Goal: Book appointment/travel/reservation

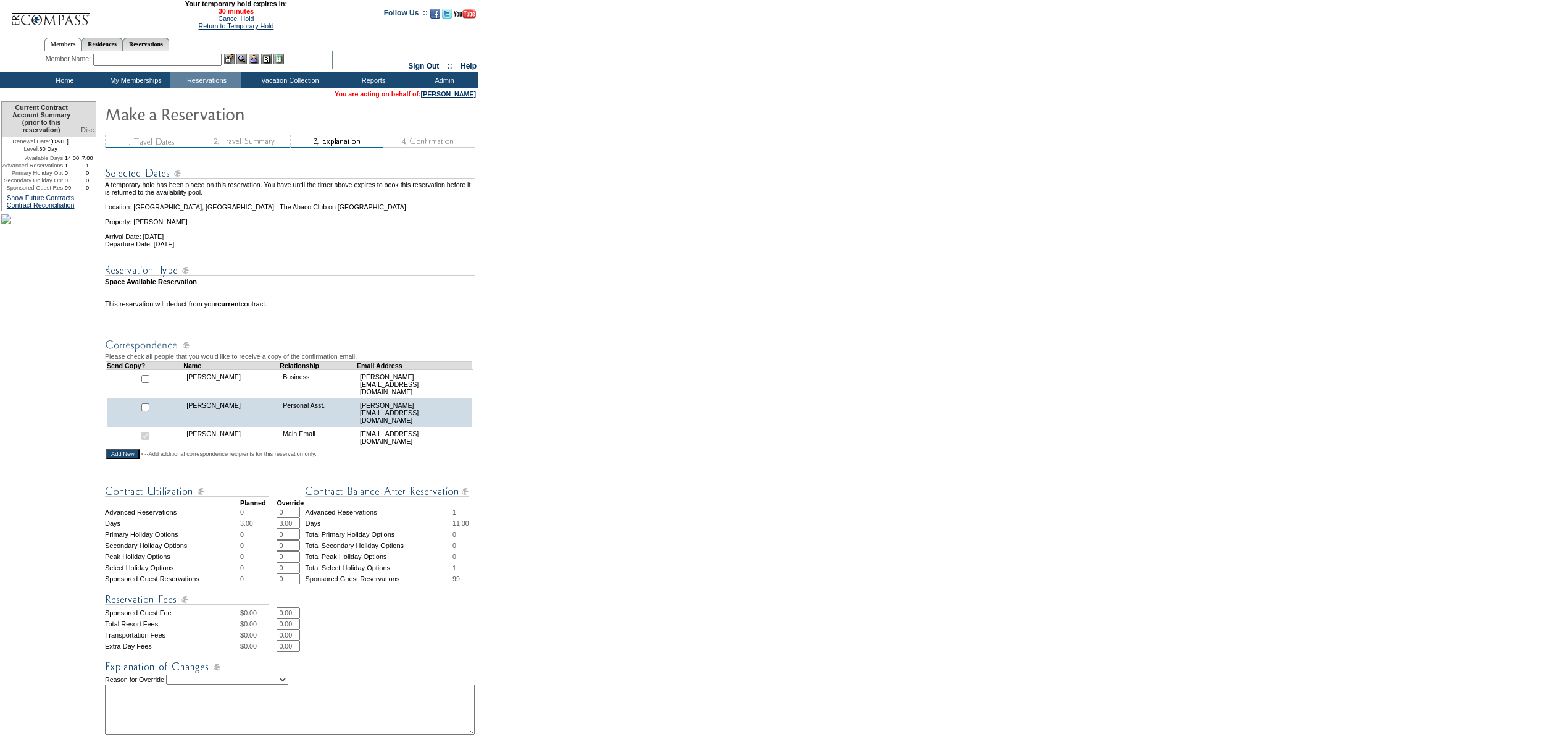
click at [235, 678] on select "Creating Continuous Stay Days Rebooked After Cancellation Editing Occupant Expe…" at bounding box center [227, 679] width 122 height 10
select select "1044"
click at [181, 675] on select "Creating Continuous Stay Days Rebooked After Cancellation Editing Occupant Expe…" at bounding box center [227, 679] width 122 height 10
click at [229, 719] on textarea at bounding box center [289, 709] width 369 height 50
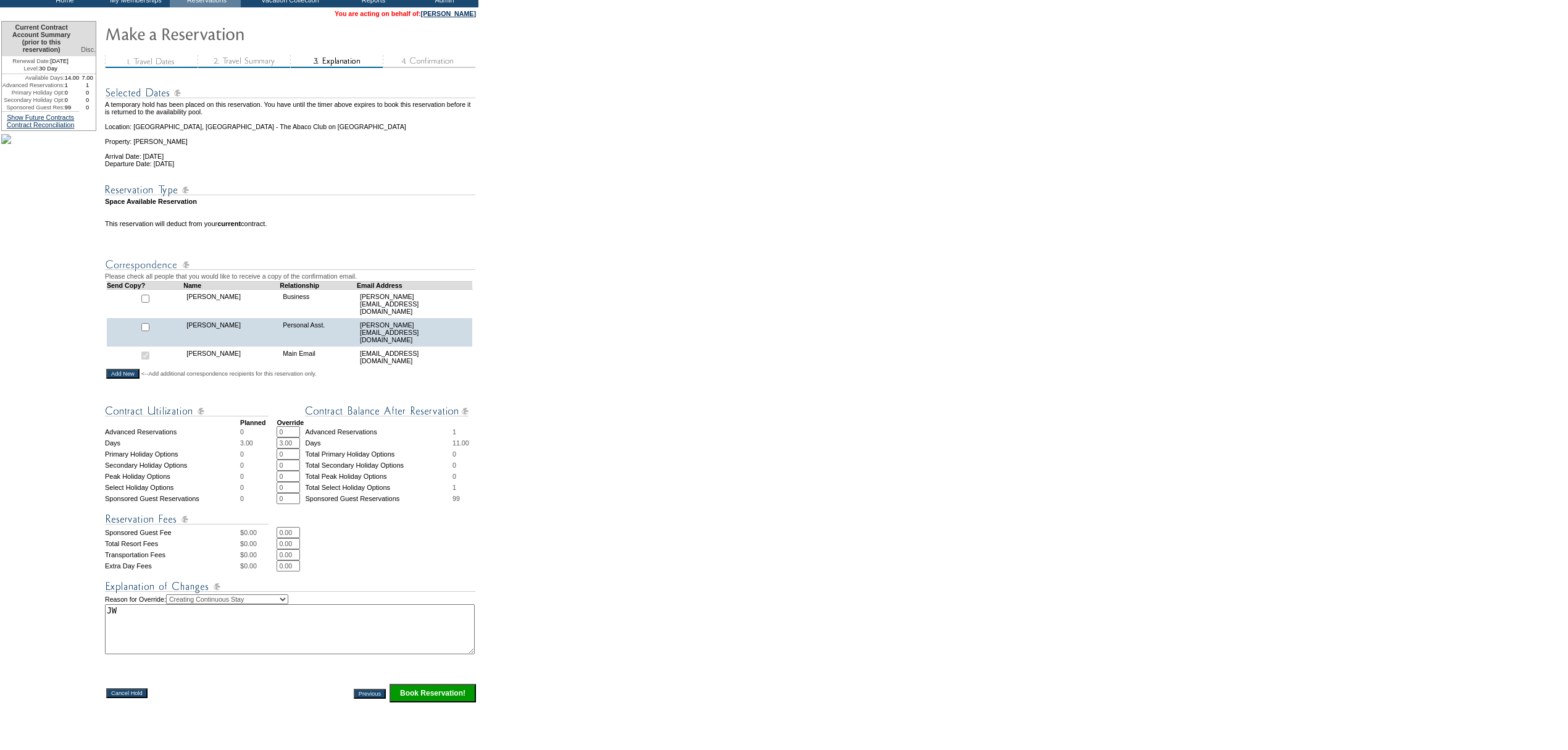
scroll to position [198, 0]
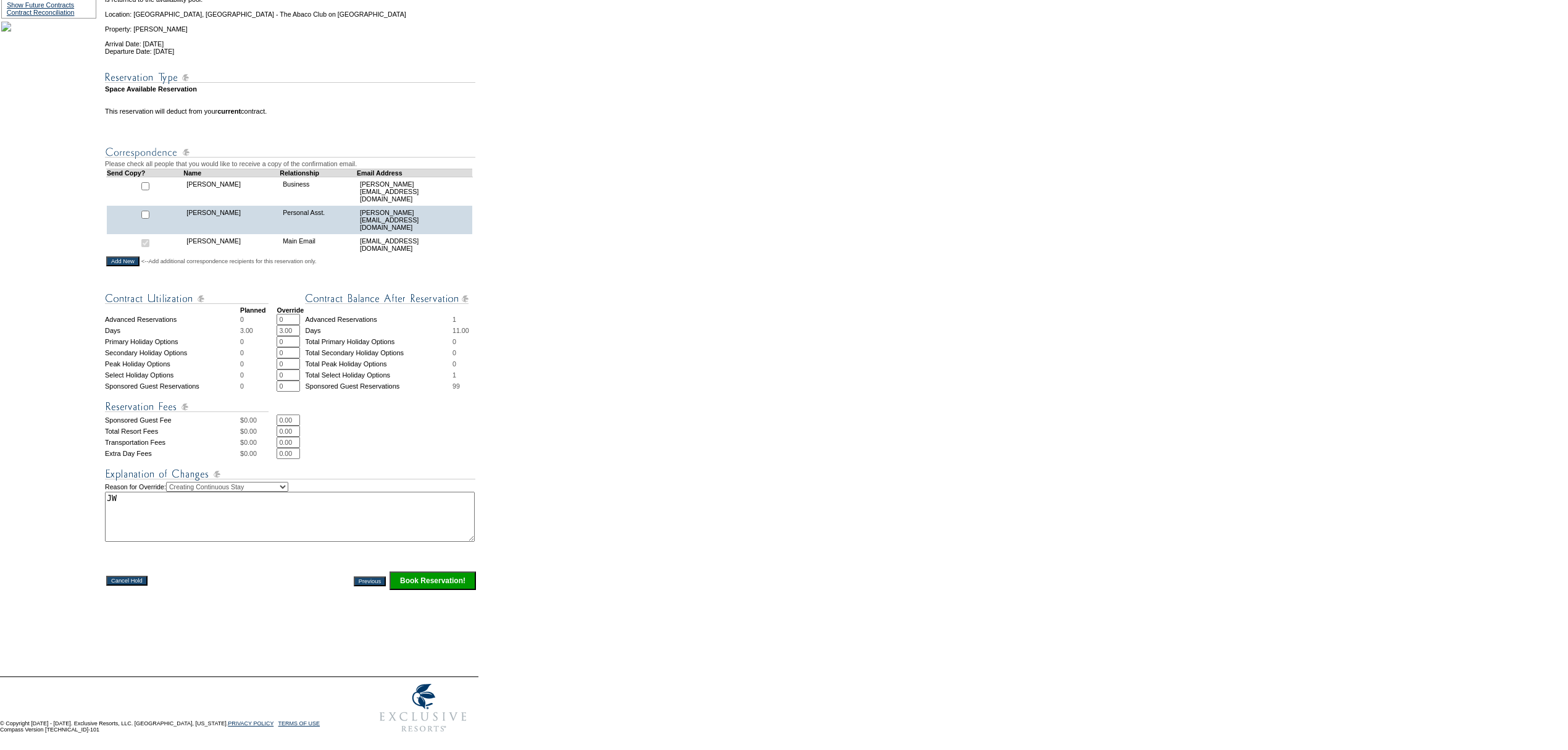
type textarea "JW"
click at [443, 577] on input "Book Reservation!" at bounding box center [432, 580] width 86 height 18
